Goal: Transaction & Acquisition: Obtain resource

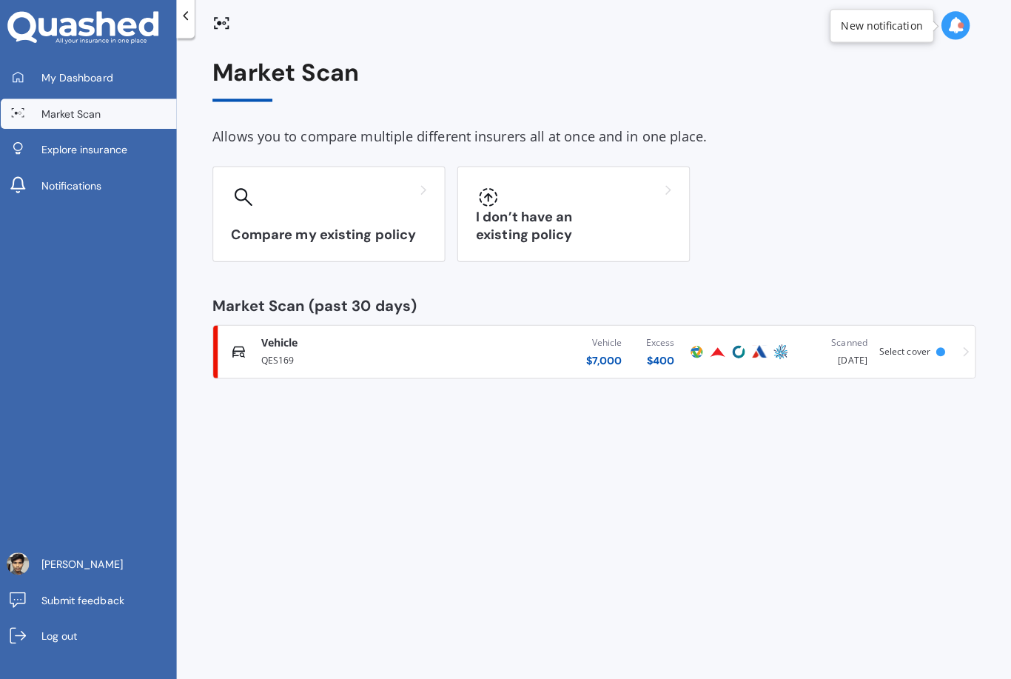
click at [639, 223] on h3 "I don’t have an existing policy" at bounding box center [577, 230] width 193 height 34
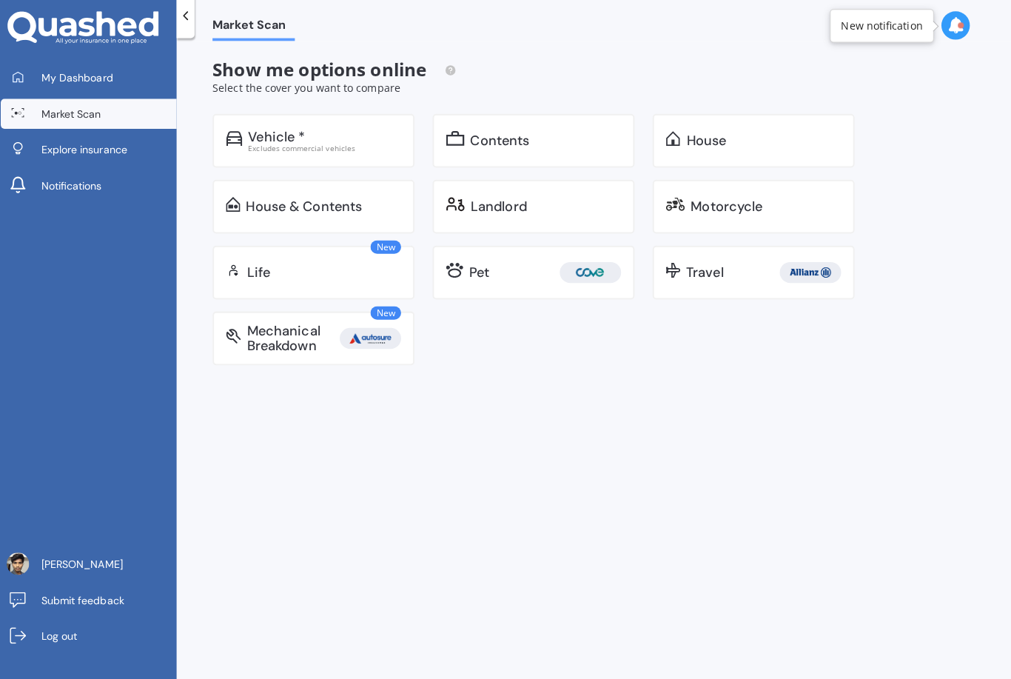
click at [242, 130] on div "Vehicle * Excludes commercial vehicles" at bounding box center [321, 145] width 200 height 53
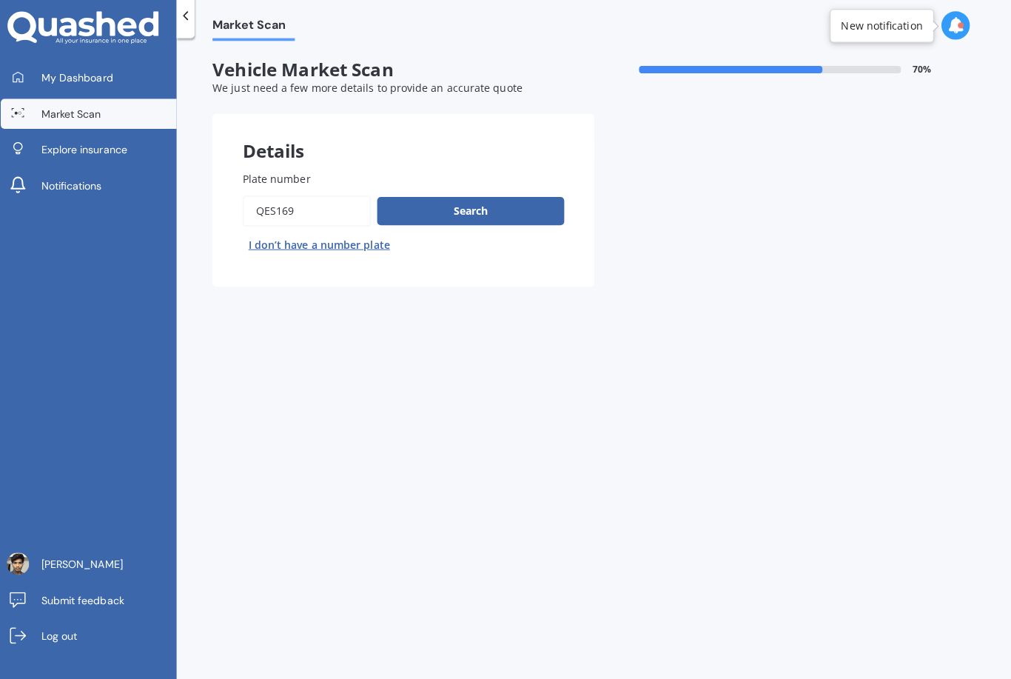
click at [256, 207] on input "Plate number" at bounding box center [313, 215] width 127 height 31
click at [297, 215] on input "Plate number" at bounding box center [313, 215] width 127 height 31
type input "Q"
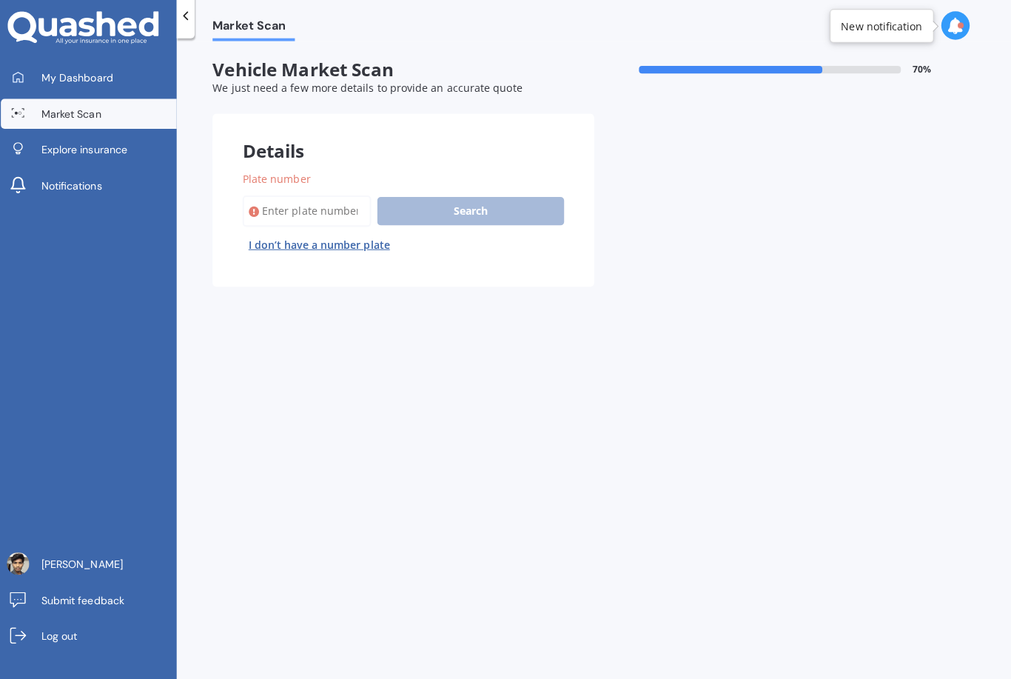
click at [310, 200] on input "Plate number" at bounding box center [313, 215] width 127 height 31
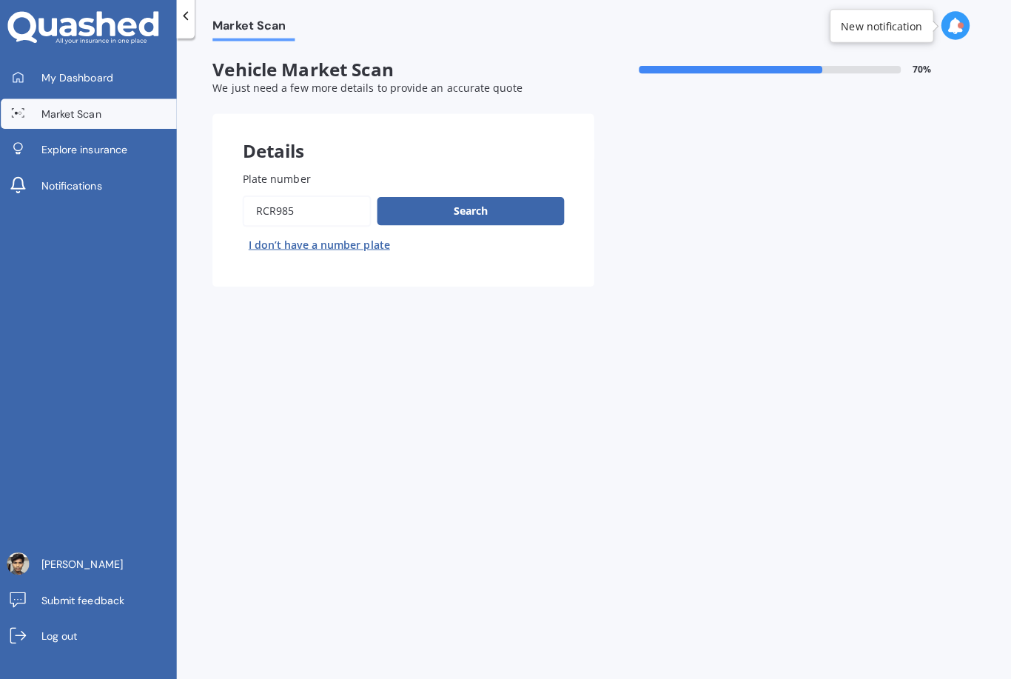
type input "Rcr985"
click at [516, 210] on button "Search" at bounding box center [475, 215] width 185 height 28
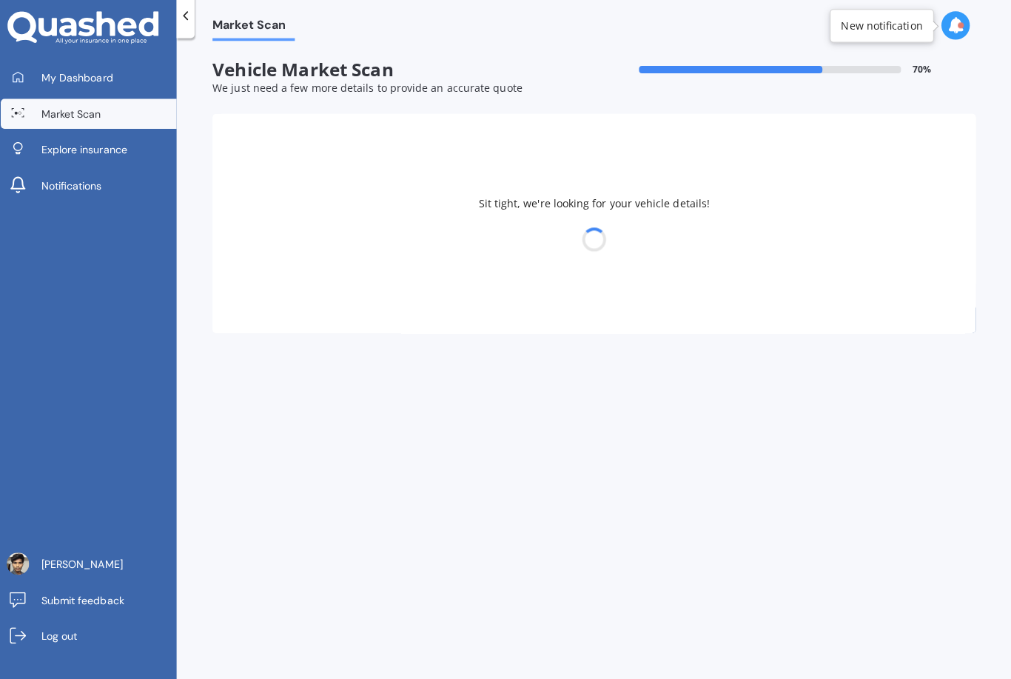
select select "HONDA"
select select "FREED"
select select "02"
select select "2000"
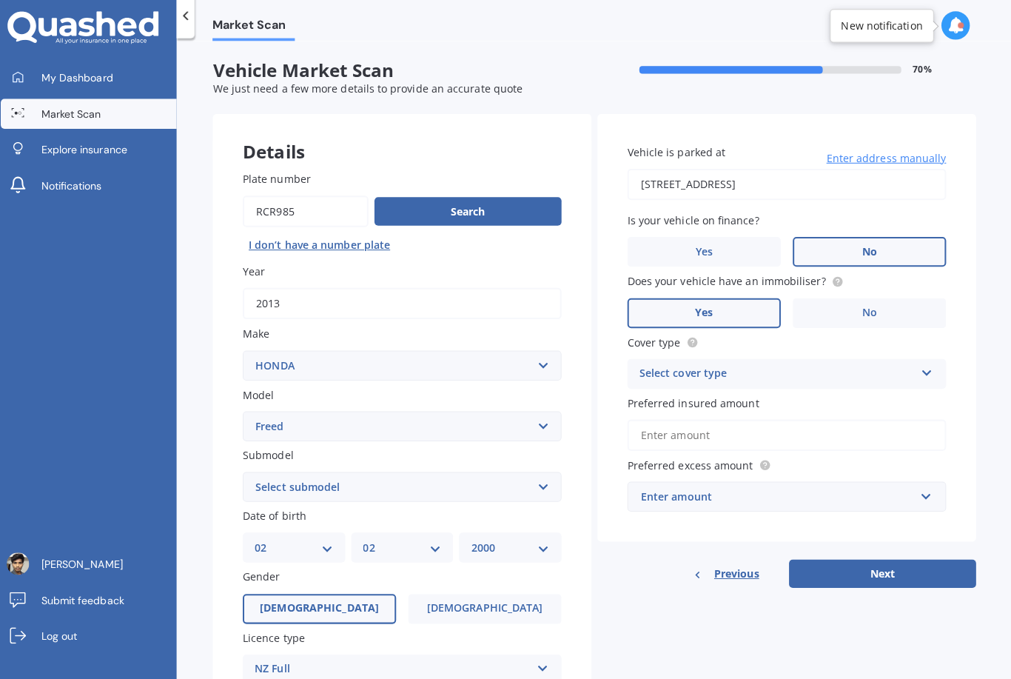
click at [448, 413] on select "Select model Accord Acty Acura Airwave Ascot Avancier Beat Capa City Civic Conc…" at bounding box center [407, 428] width 315 height 30
click at [460, 474] on select "Select submodel 1.5 Station Wagon" at bounding box center [407, 488] width 315 height 30
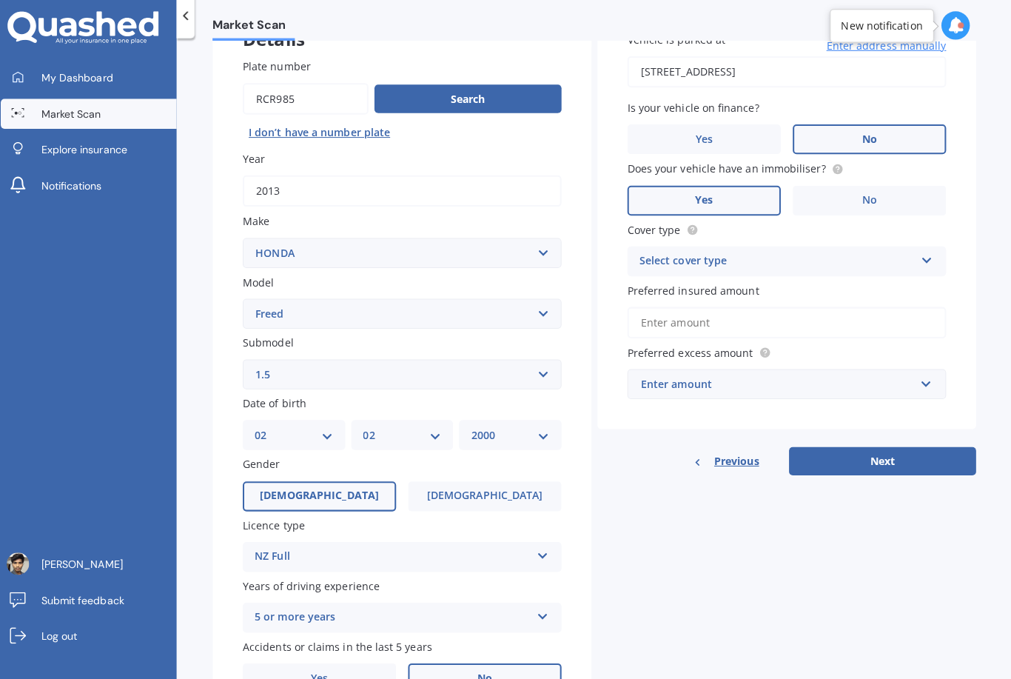
scroll to position [112, 0]
click at [536, 369] on select "Select submodel 1.5 Station Wagon" at bounding box center [407, 376] width 315 height 30
select select "STATION WAGON"
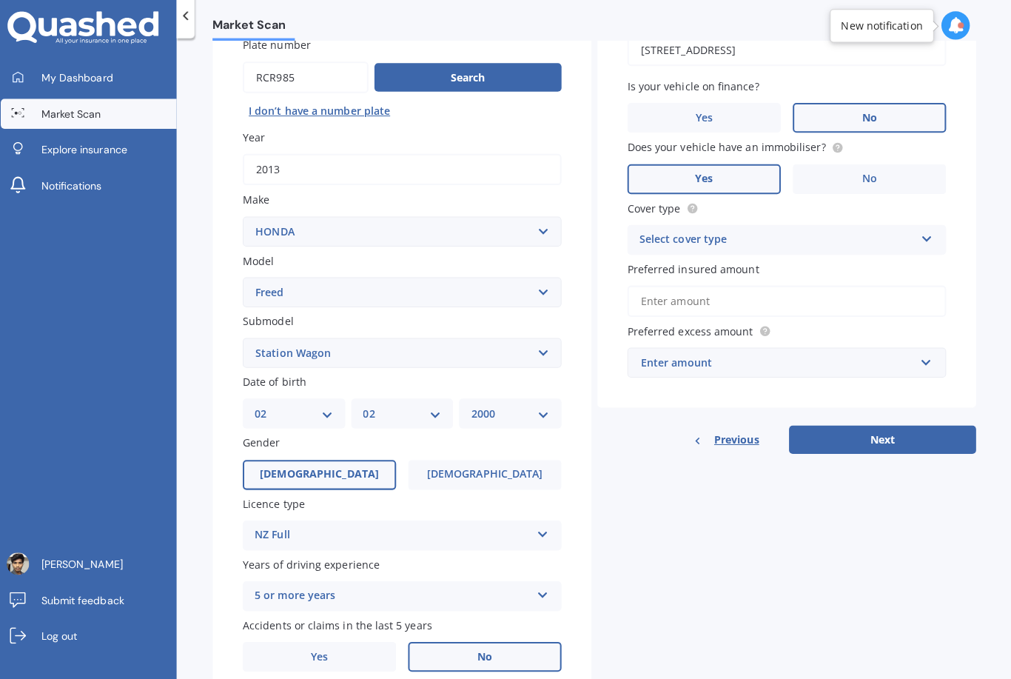
scroll to position [132, 0]
click at [318, 407] on select "DD 01 02 03 04 05 06 07 08 09 10 11 12 13 14 15 16 17 18 19 20 21 22 23 24 25 2…" at bounding box center [301, 415] width 78 height 16
select select "06"
click at [409, 407] on select "MM 01 02 03 04 05 06 07 08 09 10 11 12" at bounding box center [408, 415] width 78 height 16
select select "08"
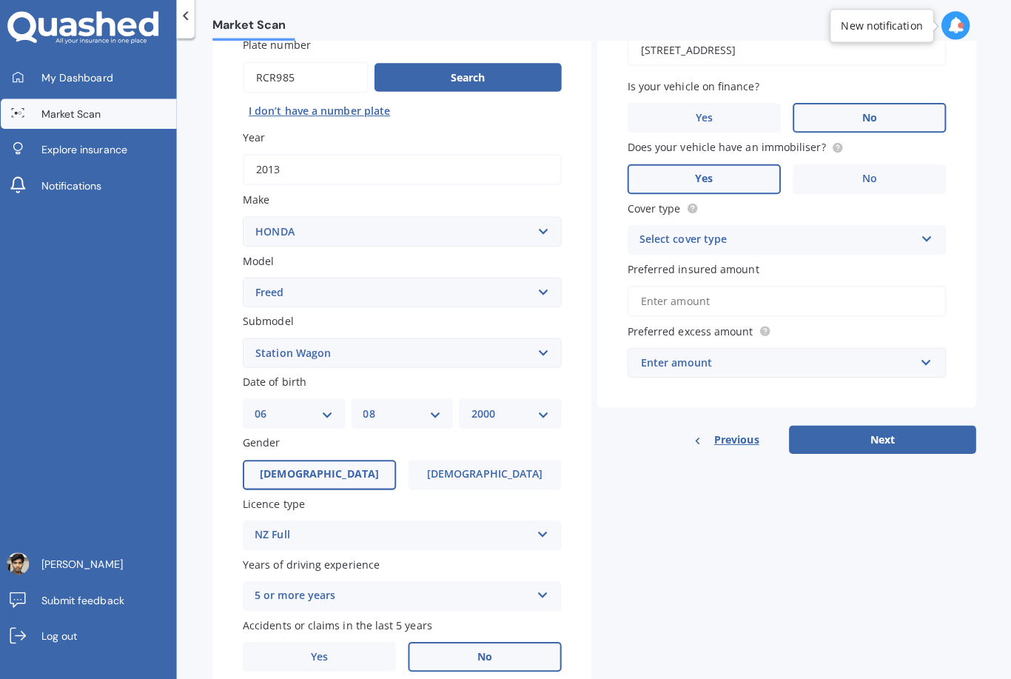
click at [530, 400] on div "YYYY 2025 2024 2023 2022 2021 2020 2019 2018 2017 2016 2015 2014 2013 2012 2011…" at bounding box center [514, 415] width 101 height 30
click at [527, 407] on select "YYYY 2025 2024 2023 2022 2021 2020 2019 2018 2017 2016 2015 2014 2013 2012 2011…" at bounding box center [515, 415] width 78 height 16
select select "2001"
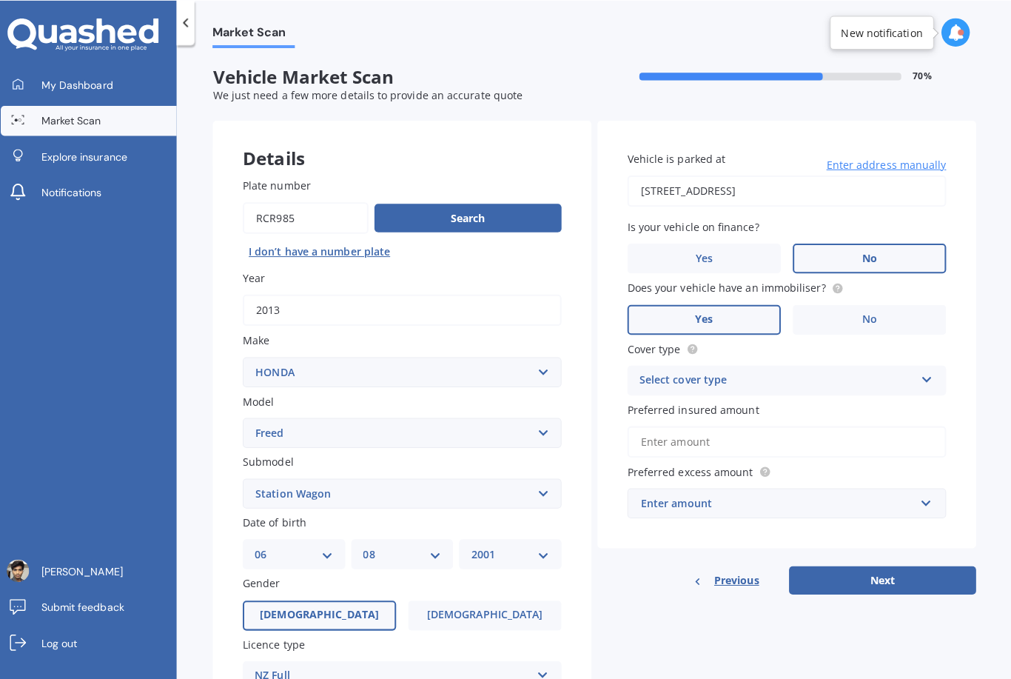
scroll to position [0, 0]
click at [833, 280] on circle at bounding box center [838, 285] width 10 height 10
click at [958, 357] on div "Vehicle is parked at 43 Crewe Crescent, Hokowhitu, Palmerston North 4410 Enter …" at bounding box center [788, 330] width 374 height 423
click at [899, 370] on div "Select cover type" at bounding box center [778, 376] width 272 height 18
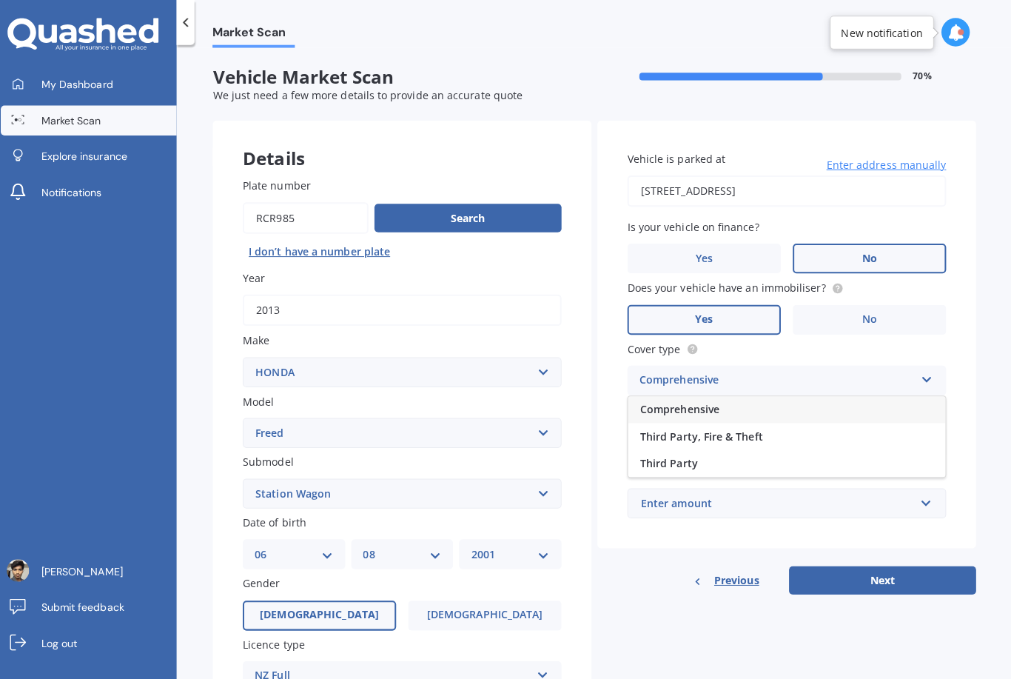
click at [824, 396] on div "Comprehensive" at bounding box center [788, 404] width 314 height 27
click at [836, 425] on input "Preferred insured amount" at bounding box center [787, 436] width 315 height 31
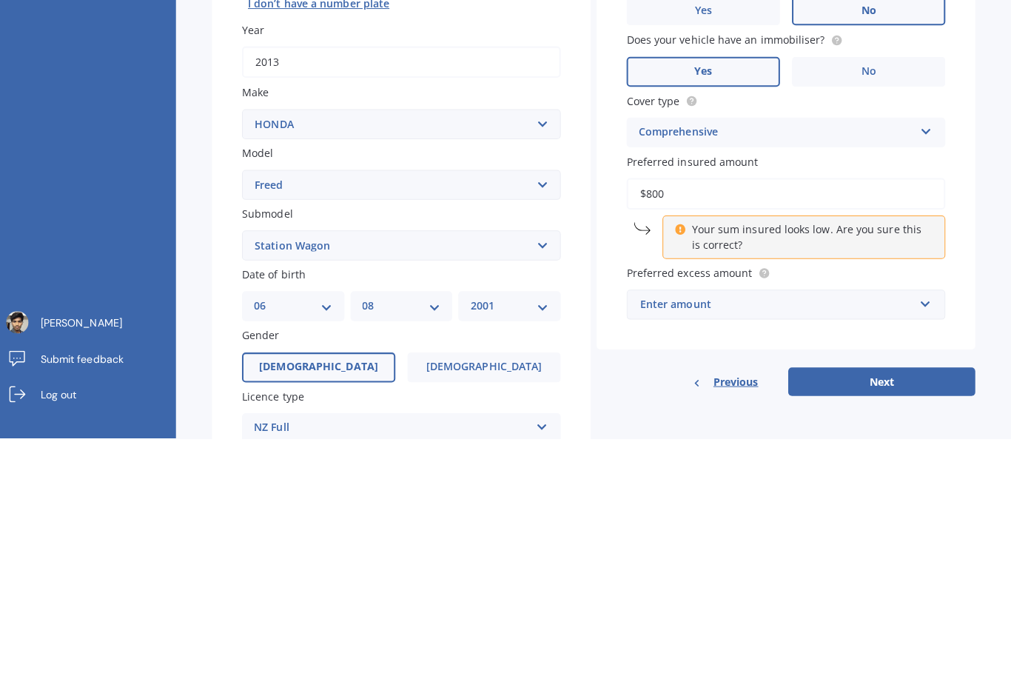
type input "$8,000"
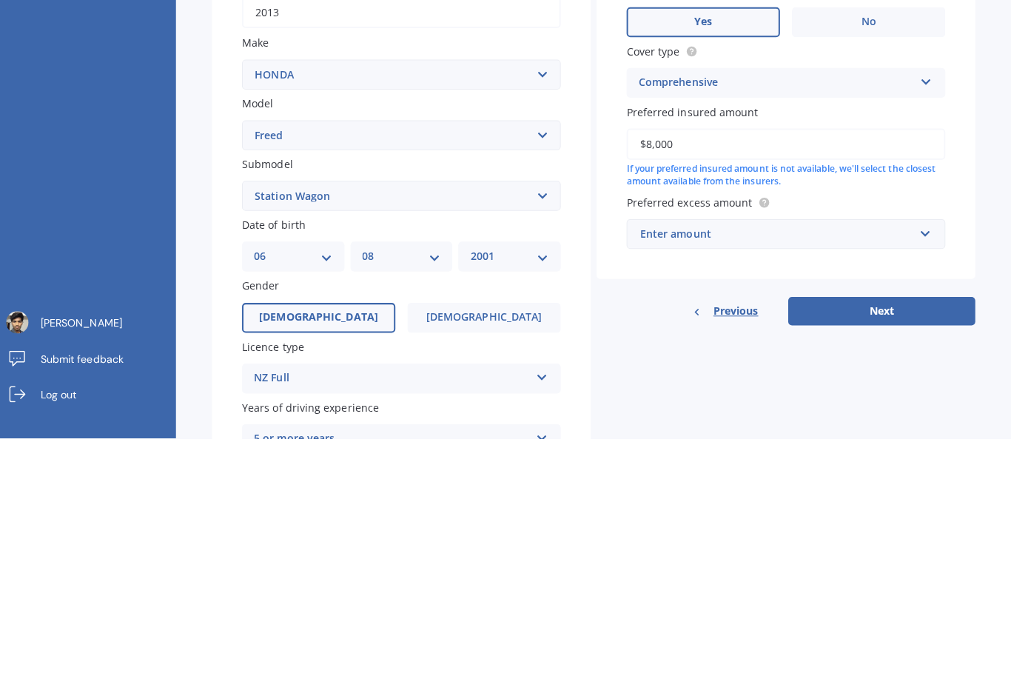
scroll to position [58, 0]
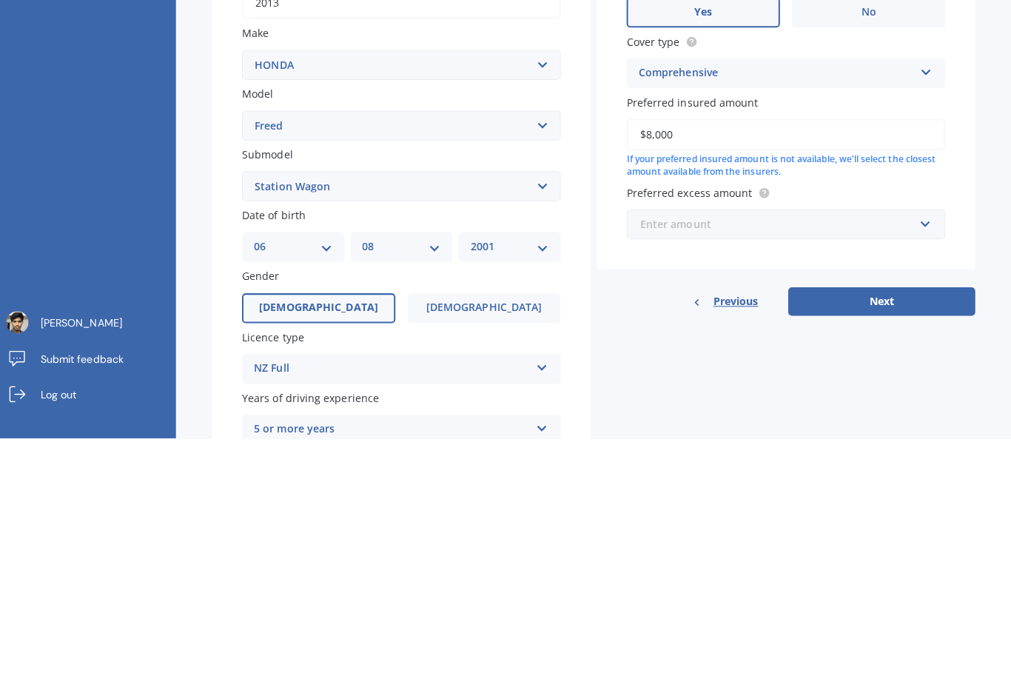
click at [904, 453] on input "text" at bounding box center [783, 467] width 302 height 28
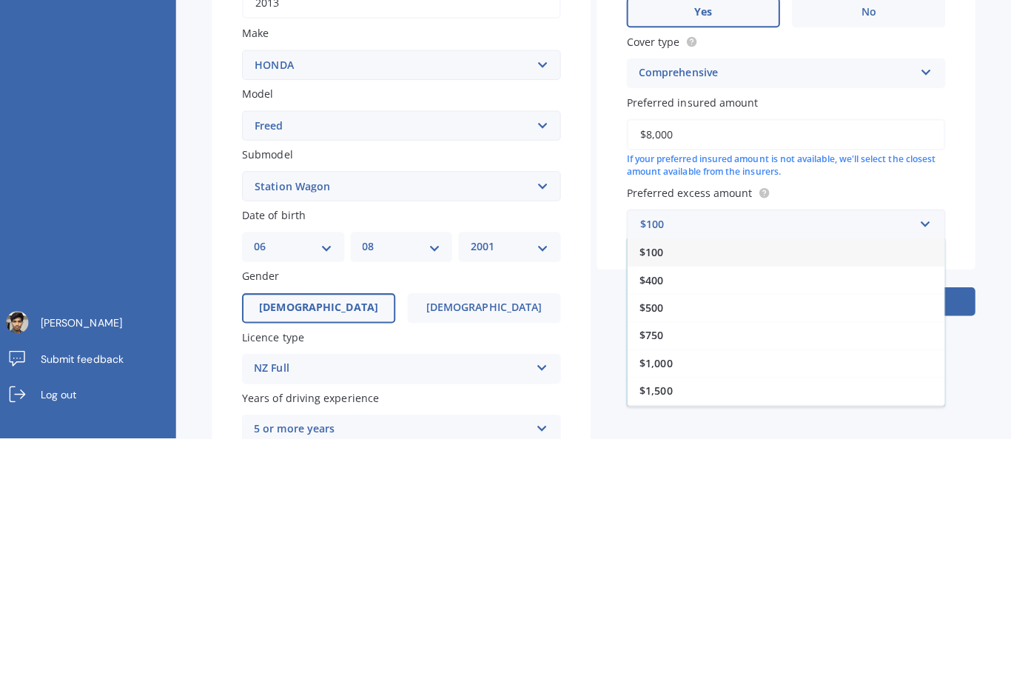
click at [793, 508] on div "$400" at bounding box center [788, 521] width 314 height 27
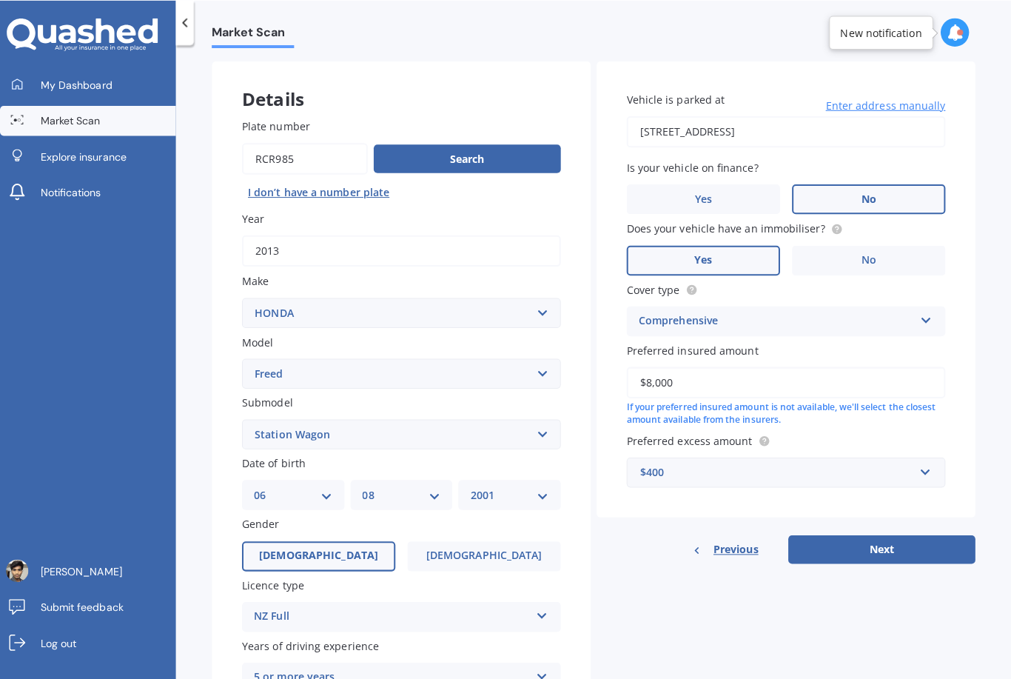
click at [861, 529] on button "Next" at bounding box center [882, 543] width 185 height 28
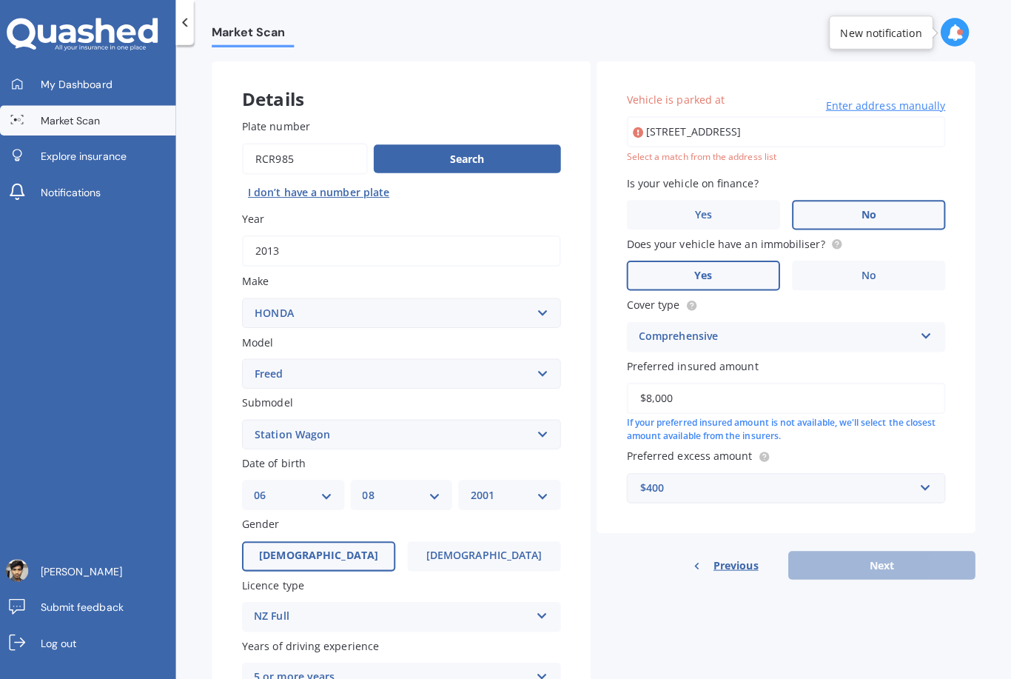
click at [813, 124] on input "43 Crewe Crescent, Hokowhitu, Palmerston North 4410" at bounding box center [787, 130] width 315 height 31
click at [911, 123] on input "43 Crewe Crescent, Hokowhitu, Palmerston North 4410" at bounding box center [787, 130] width 315 height 31
click at [967, 216] on div "Market Scan Vehicle Market Scan 70 % We just need a few more details to provide…" at bounding box center [598, 364] width 826 height 634
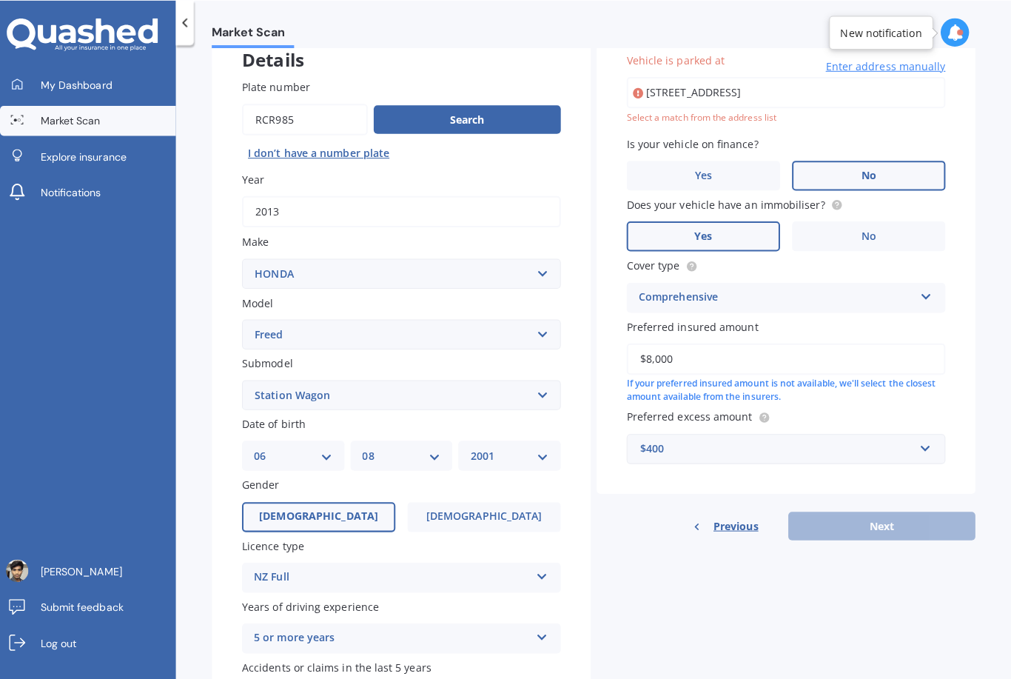
scroll to position [104, 0]
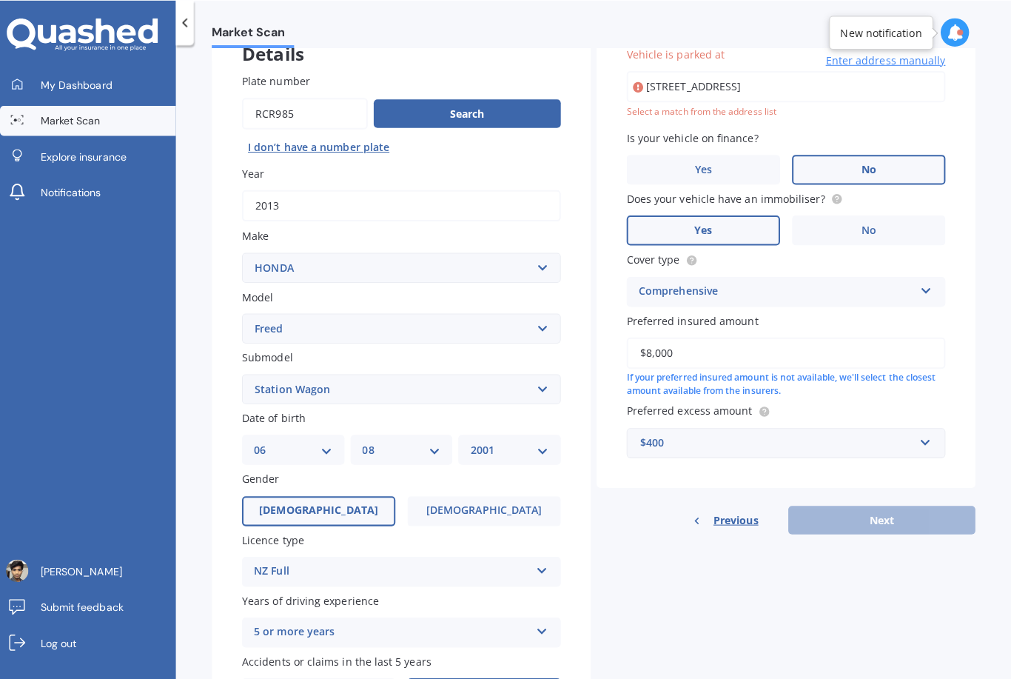
click at [874, 499] on div "Previous Next" at bounding box center [788, 513] width 374 height 28
click at [878, 503] on div "Previous Next" at bounding box center [788, 513] width 374 height 28
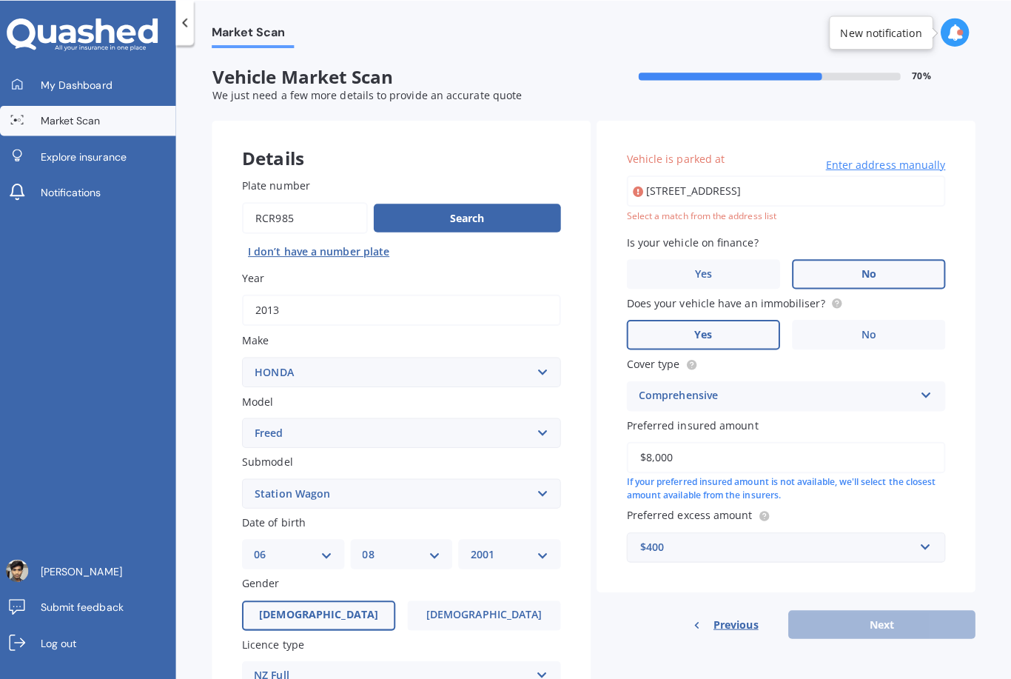
scroll to position [0, 0]
click at [908, 175] on input "43 Crewe Crescent, Hokowhitu, Palmerston North 4410" at bounding box center [787, 188] width 315 height 31
type input "4"
type input "43 c"
click at [901, 155] on span "Enter address manually" at bounding box center [886, 162] width 118 height 15
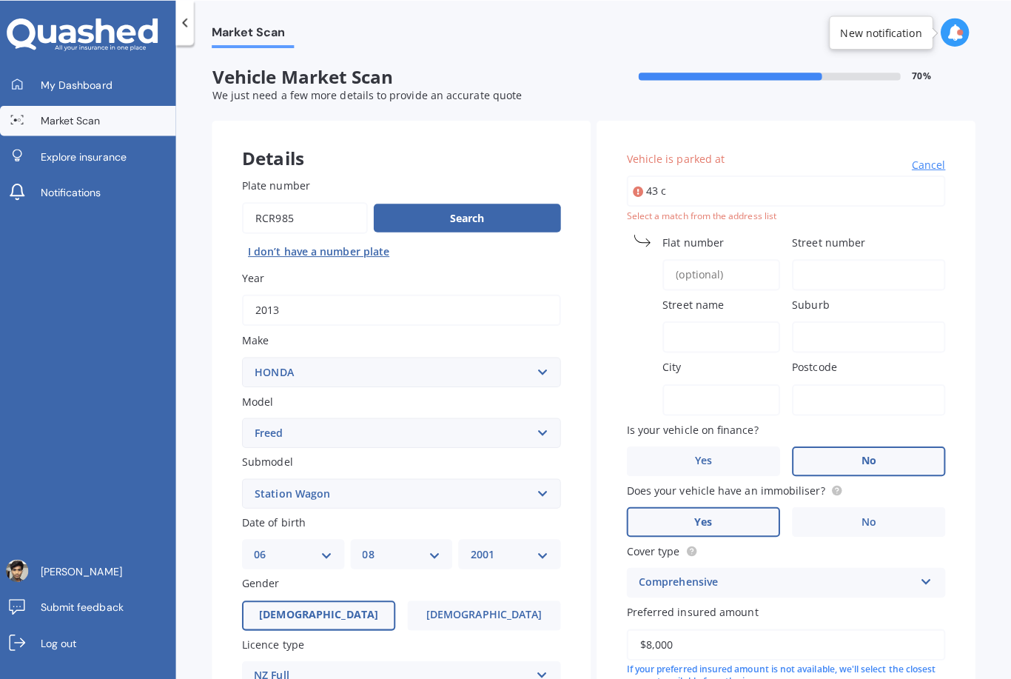
click at [858, 173] on input "43 c" at bounding box center [787, 188] width 315 height 31
click at [874, 173] on input "43 c" at bounding box center [787, 188] width 315 height 31
click at [926, 149] on label "Vehicle is parked at" at bounding box center [784, 157] width 309 height 16
click at [926, 173] on input "43 c" at bounding box center [787, 188] width 315 height 31
click at [919, 155] on span "Cancel" at bounding box center [928, 162] width 33 height 15
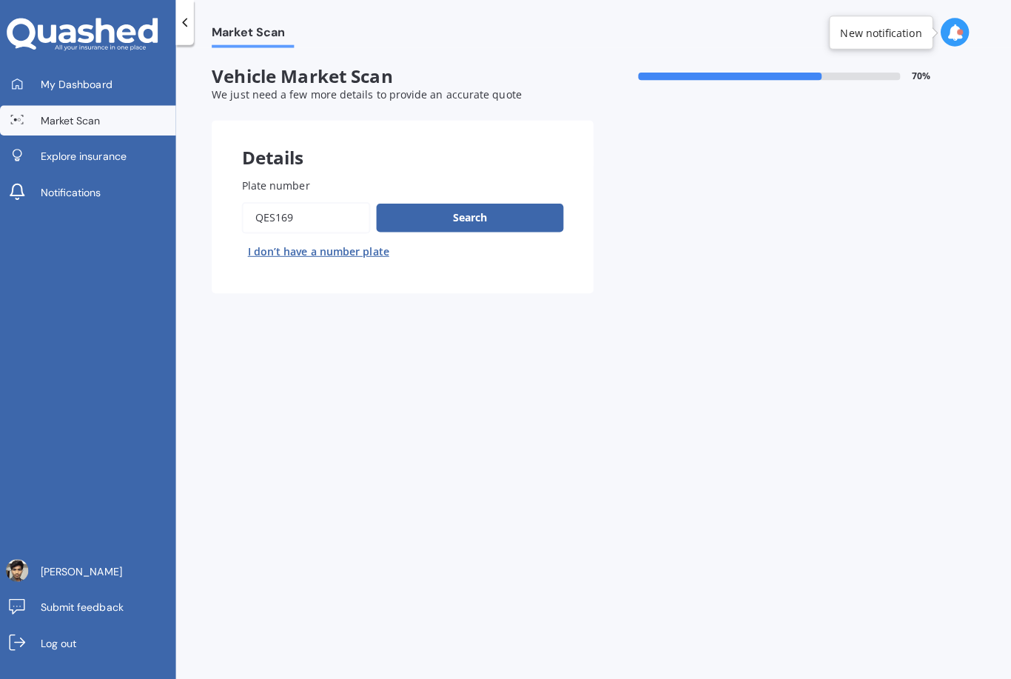
click at [286, 214] on input "Plate number" at bounding box center [313, 215] width 127 height 31
type input "Q"
type input "Rcr985"
click at [426, 219] on button "Search" at bounding box center [475, 215] width 185 height 28
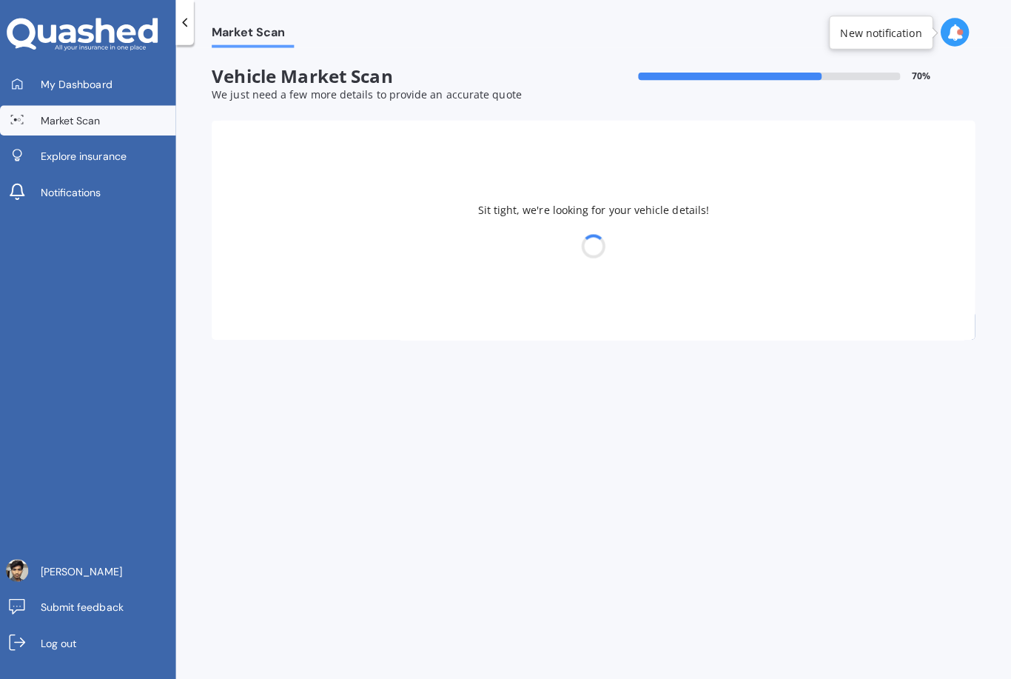
select select "HONDA"
select select "FREED"
select select "02"
select select "2000"
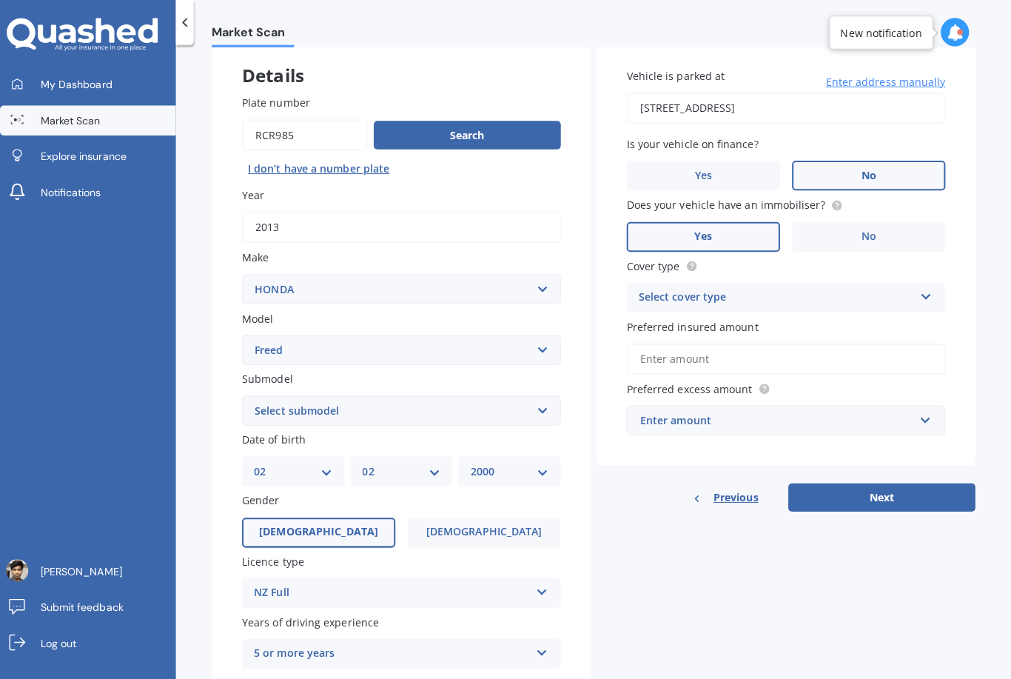
scroll to position [87, 0]
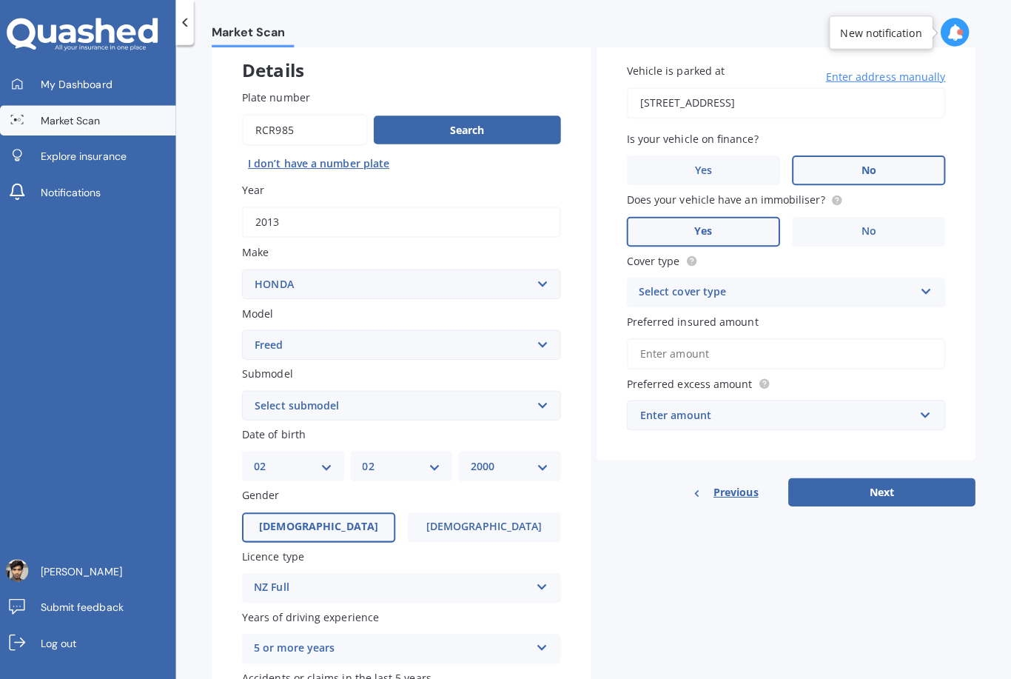
click at [264, 396] on select "Select submodel 1.5 Station Wagon" at bounding box center [407, 401] width 315 height 30
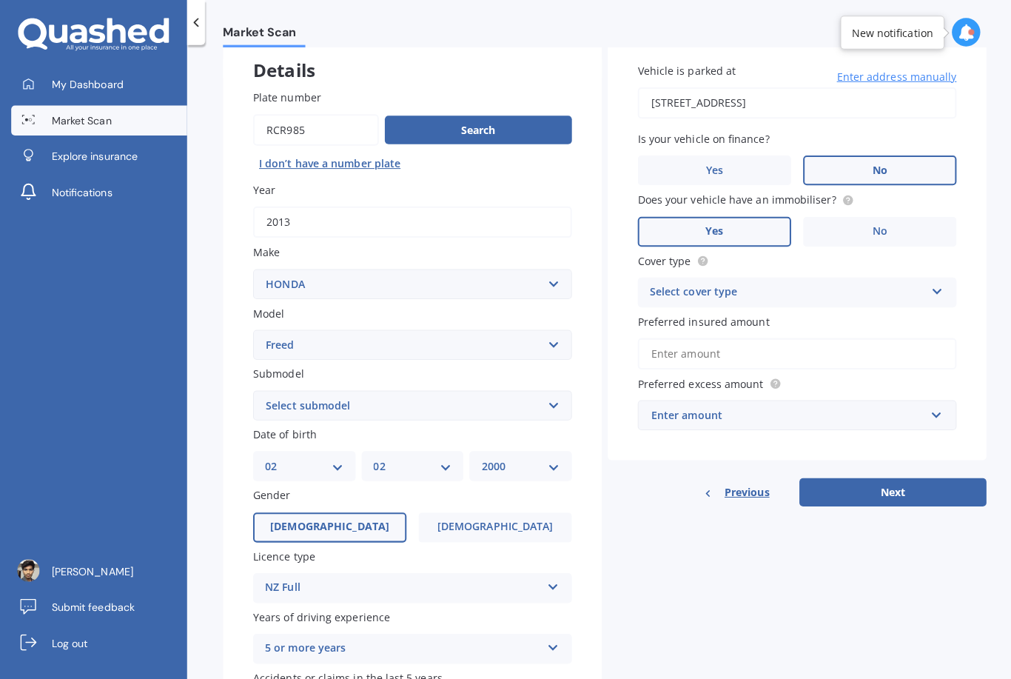
select select "1.5"
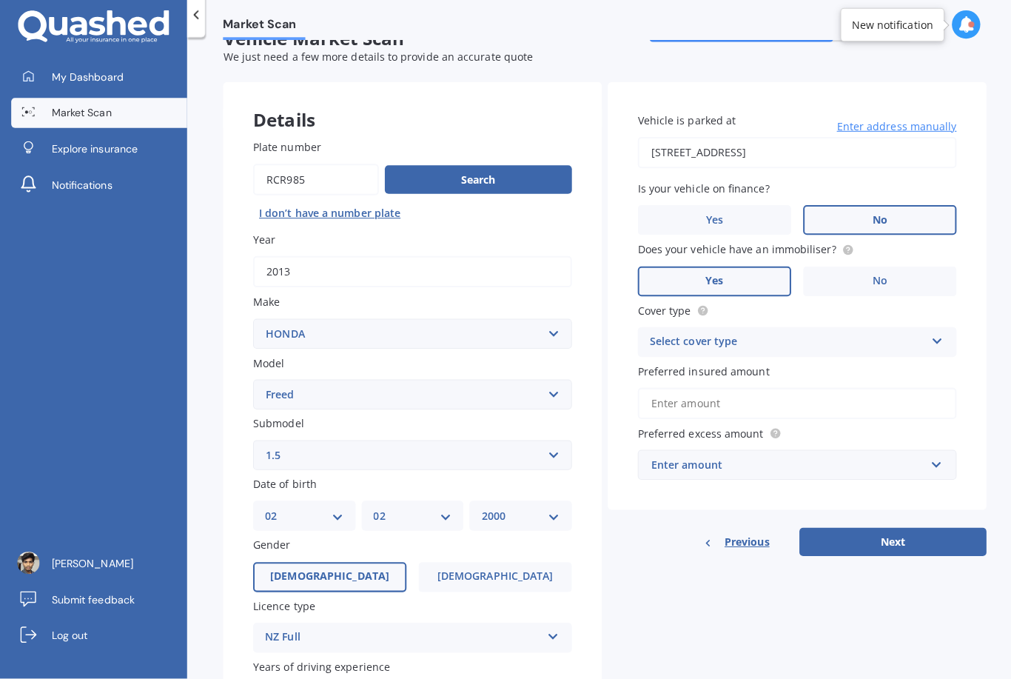
scroll to position [27, 0]
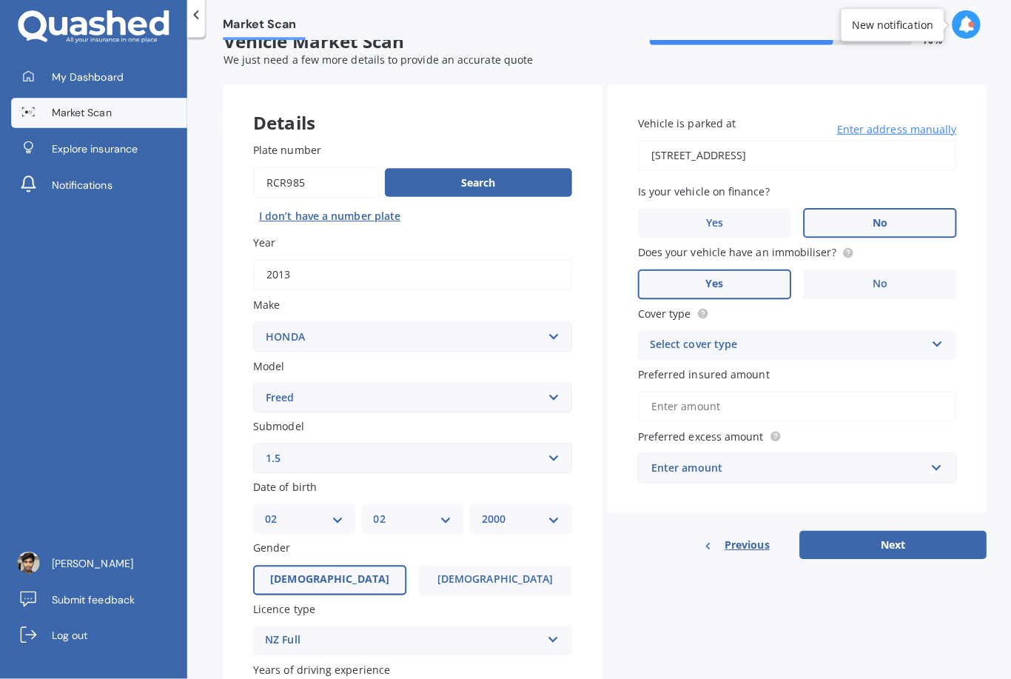
click at [921, 146] on input "[STREET_ADDRESS]" at bounding box center [787, 161] width 315 height 31
click at [883, 532] on button "Next" at bounding box center [882, 546] width 185 height 28
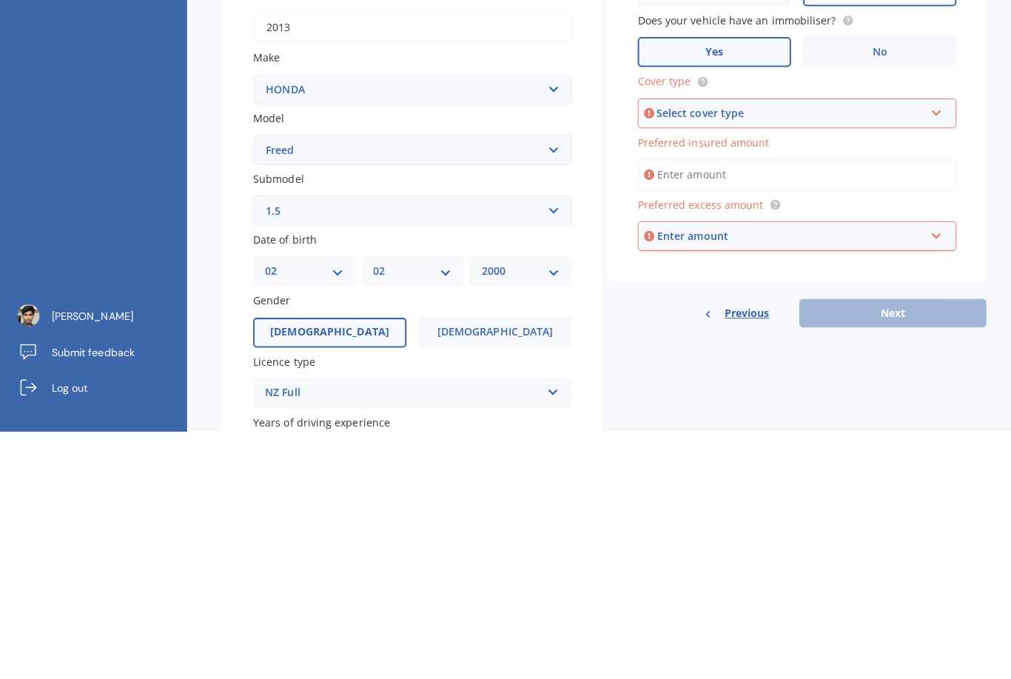
scroll to position [5, 0]
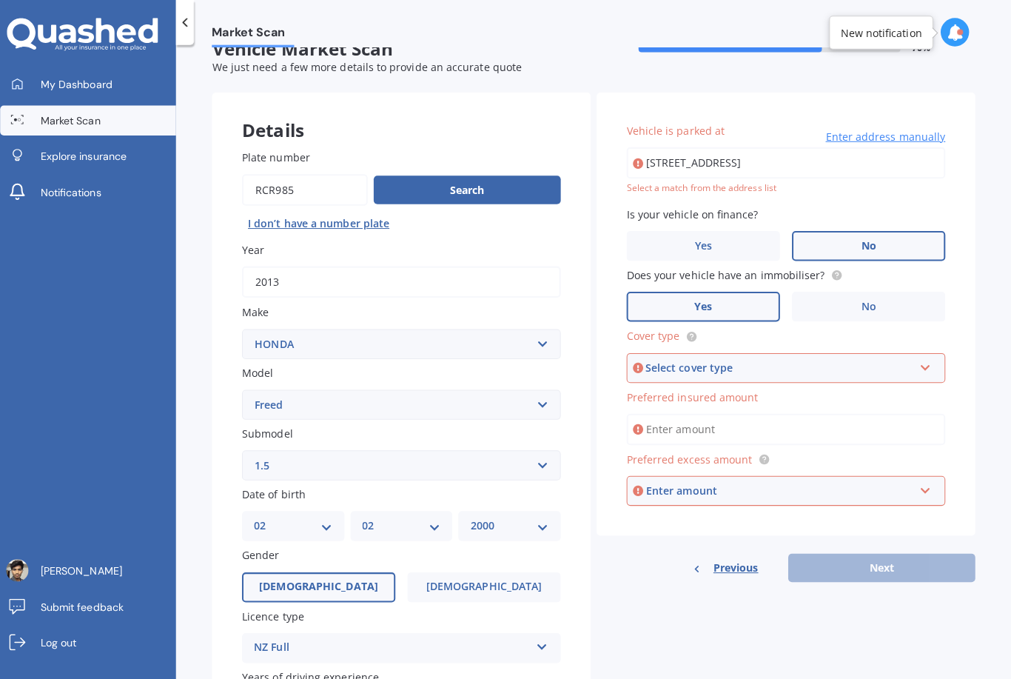
click at [912, 162] on input "[STREET_ADDRESS]" at bounding box center [787, 161] width 315 height 31
click at [975, 173] on div "Market Scan Vehicle Market Scan 70 % We just need a few more details to provide…" at bounding box center [598, 364] width 826 height 634
click at [886, 357] on div "Select cover type" at bounding box center [781, 364] width 265 height 16
click at [719, 386] on div "Comprehensive" at bounding box center [788, 392] width 312 height 27
click at [696, 471] on input "text" at bounding box center [783, 485] width 302 height 28
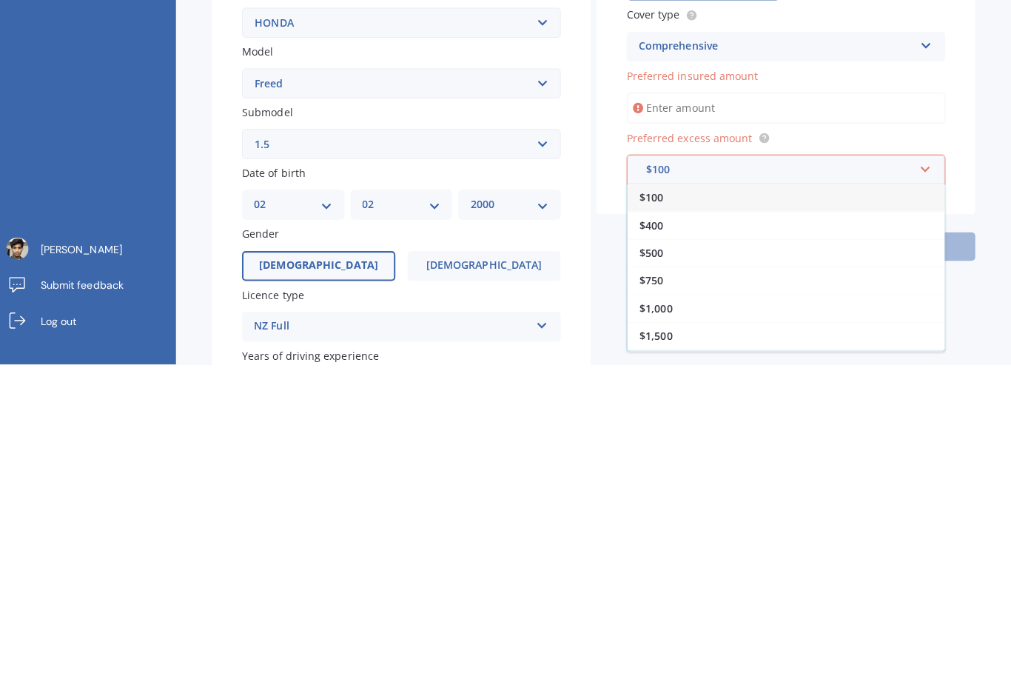
click at [732, 527] on div "$400" at bounding box center [788, 540] width 314 height 27
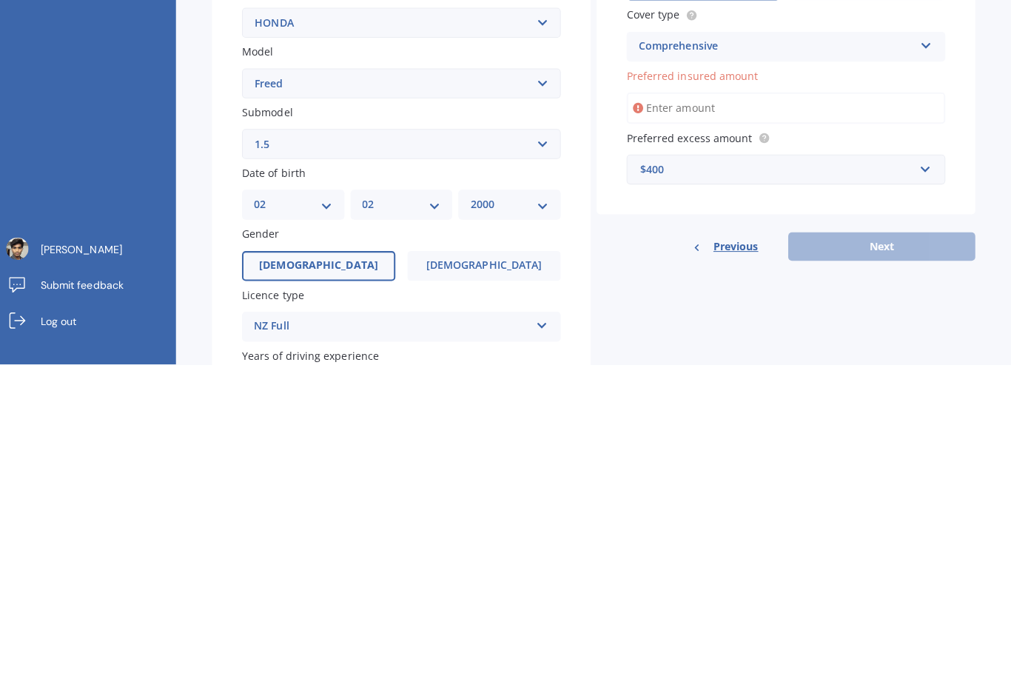
scroll to position [47, 0]
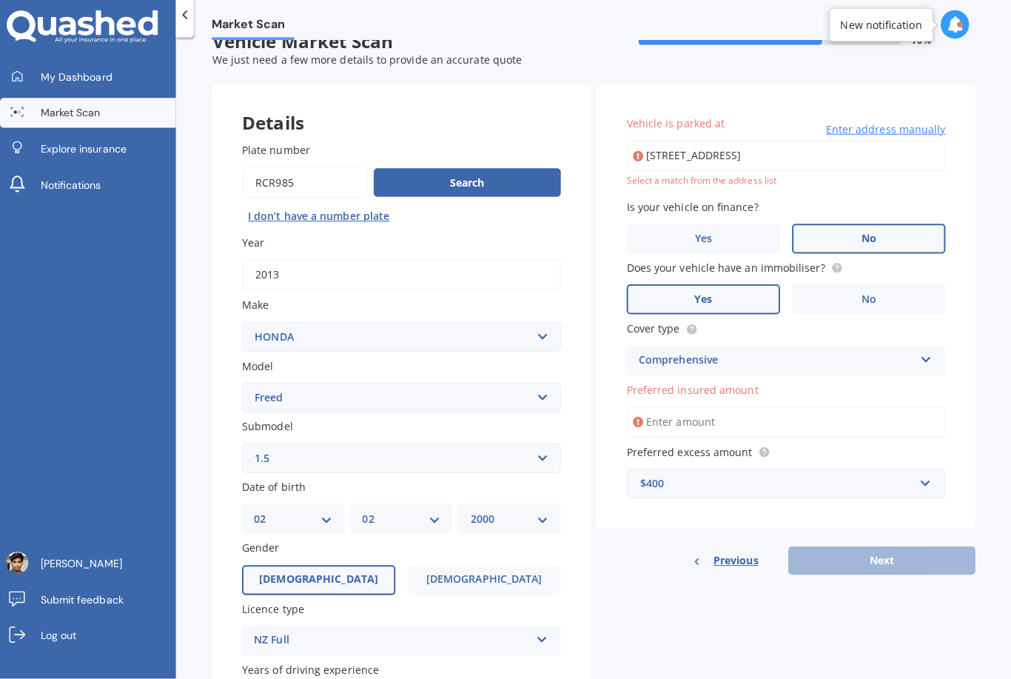
click at [757, 409] on input "Preferred insured amount" at bounding box center [787, 424] width 315 height 31
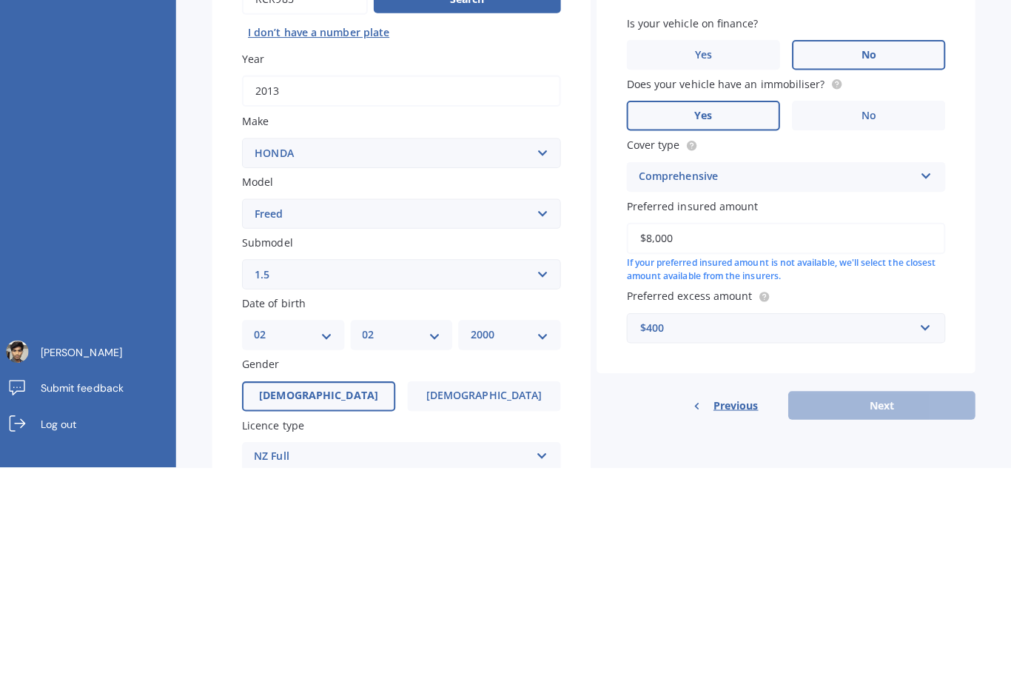
scroll to position [0, 0]
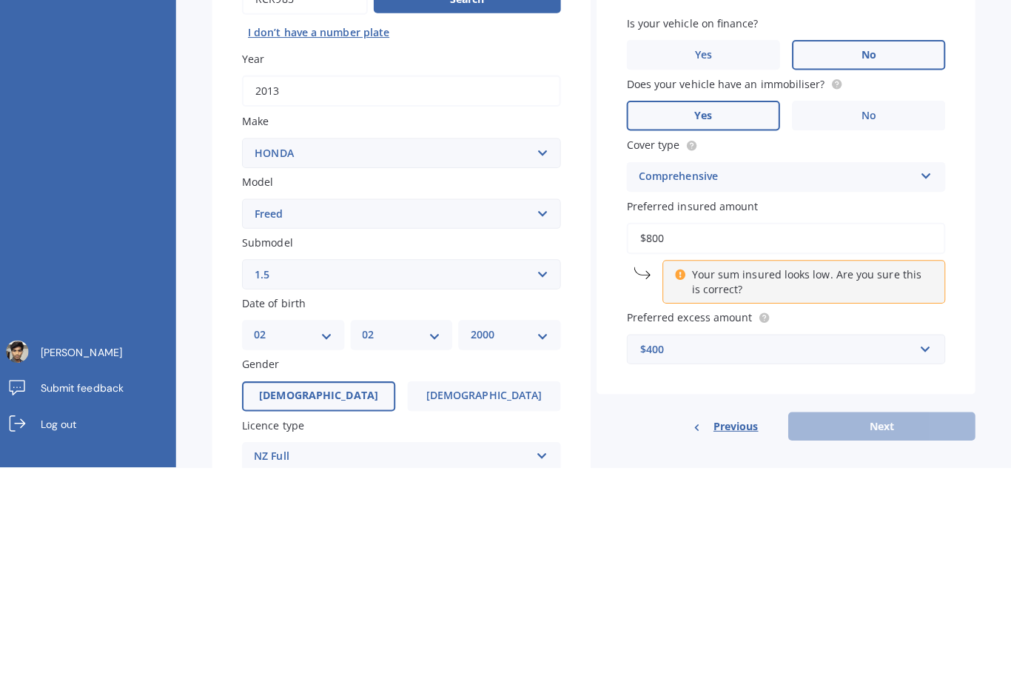
type input "$8,000"
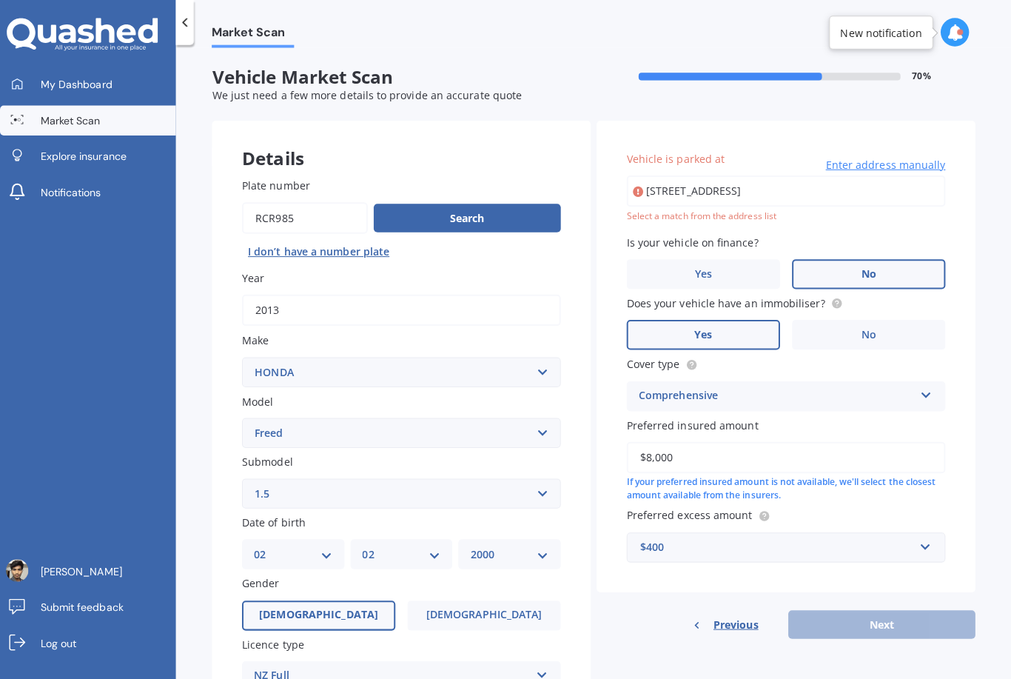
click at [51, 90] on span "My Dashboard" at bounding box center [86, 83] width 71 height 15
